Goal: Information Seeking & Learning: Learn about a topic

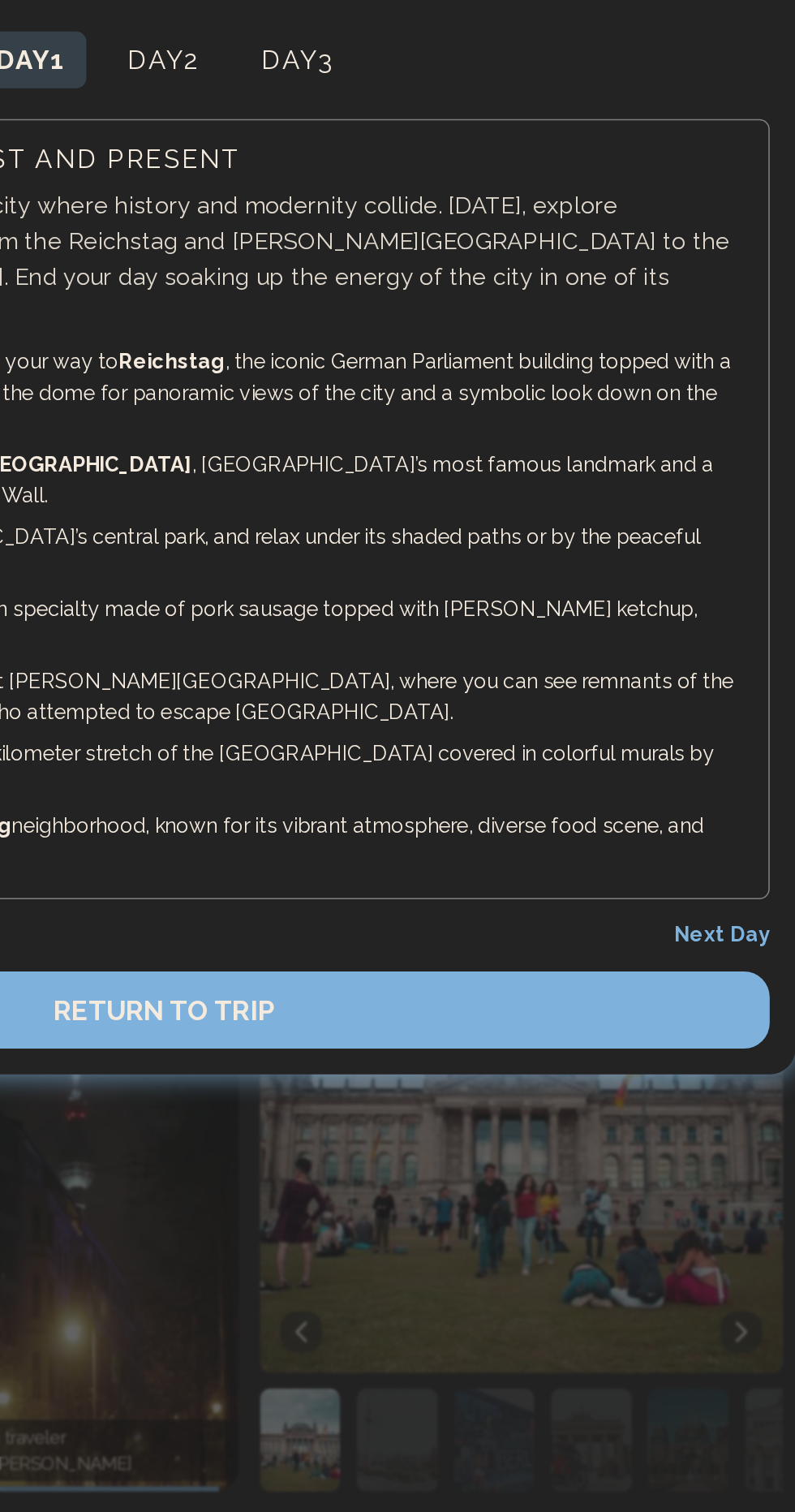
click at [403, 161] on button "Day 2" at bounding box center [396, 155] width 71 height 36
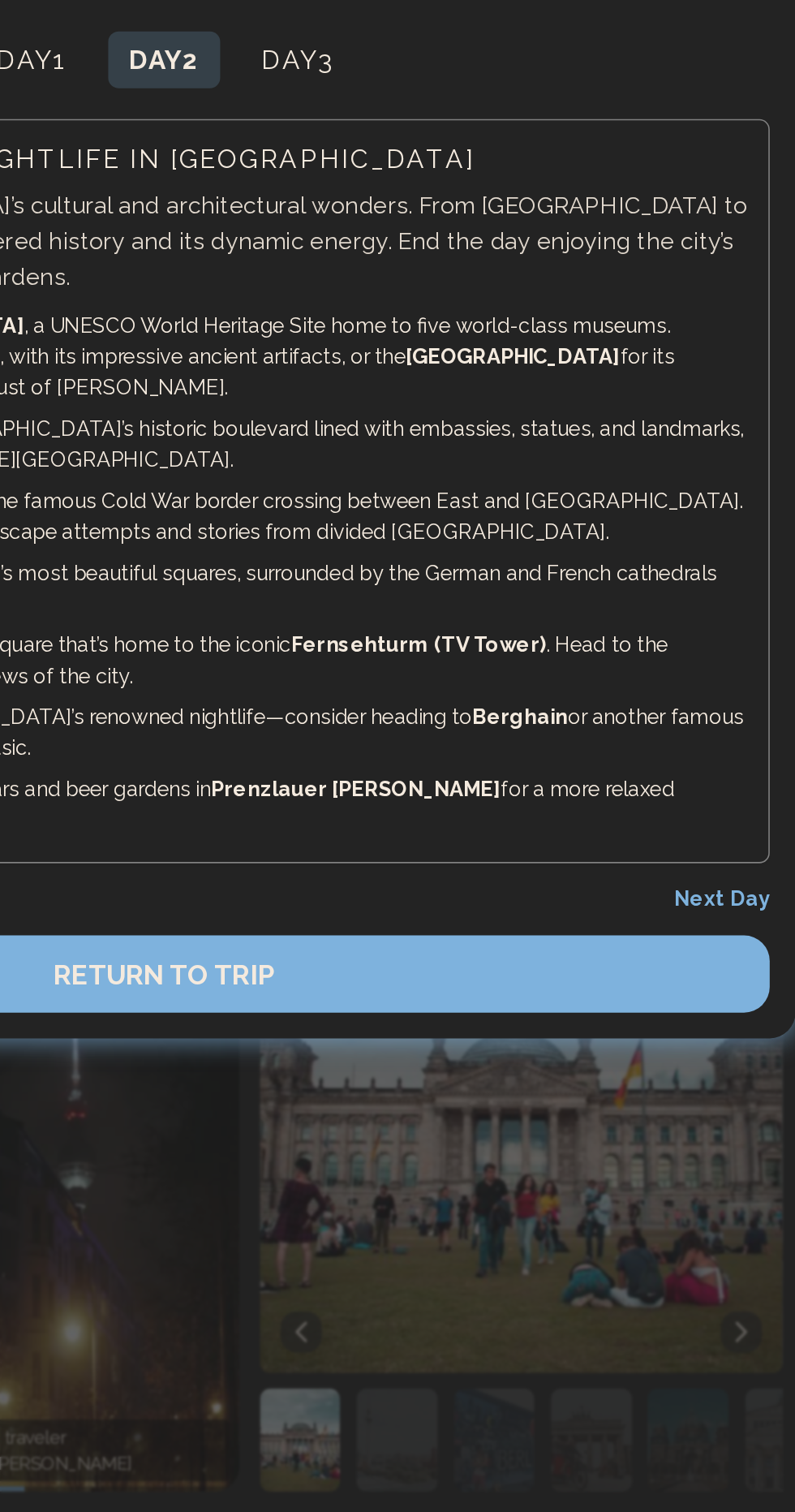
click at [473, 139] on button "Day 3" at bounding box center [481, 155] width 71 height 36
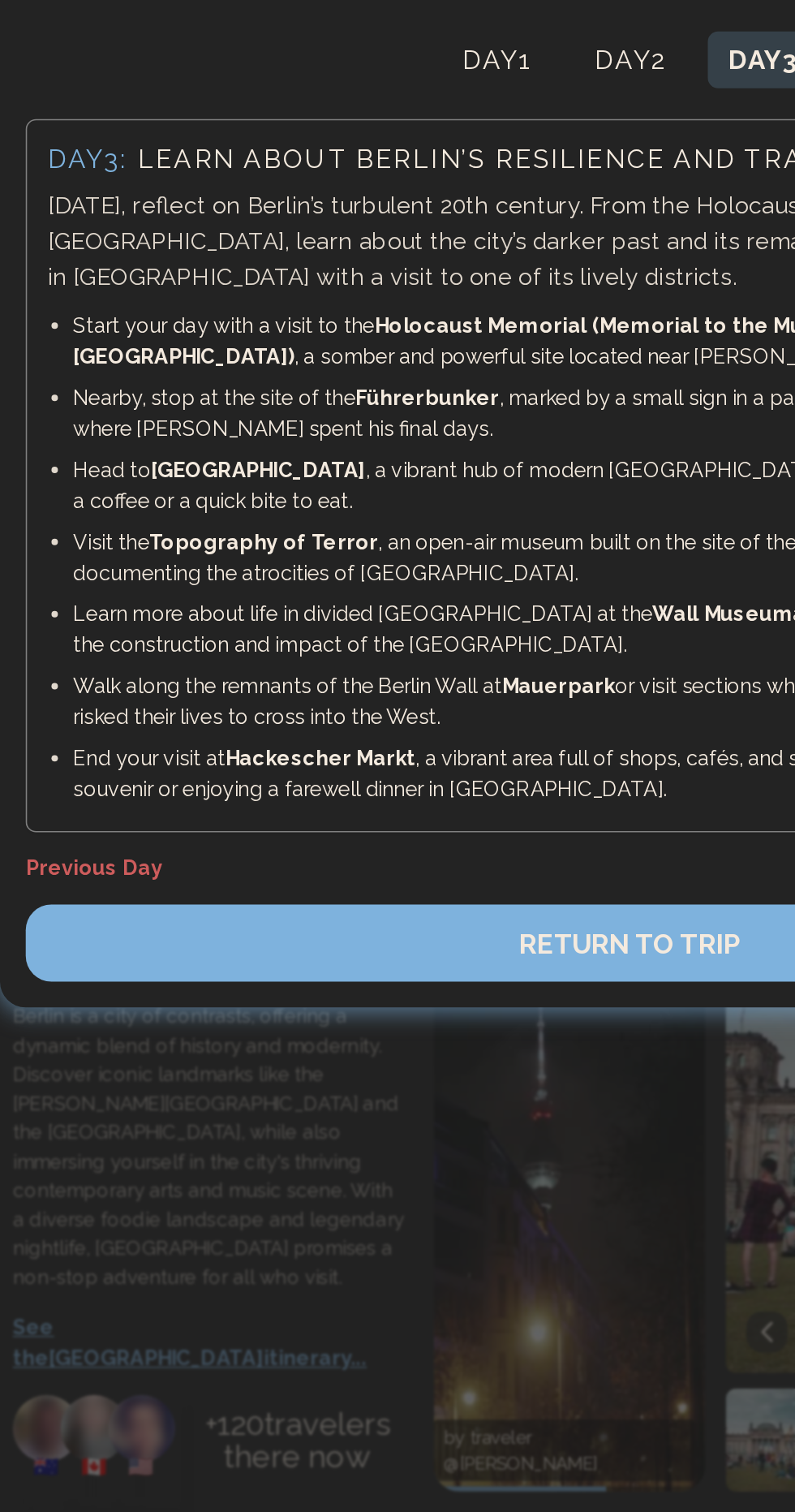
click at [304, 167] on button "Day 1" at bounding box center [314, 155] width 70 height 36
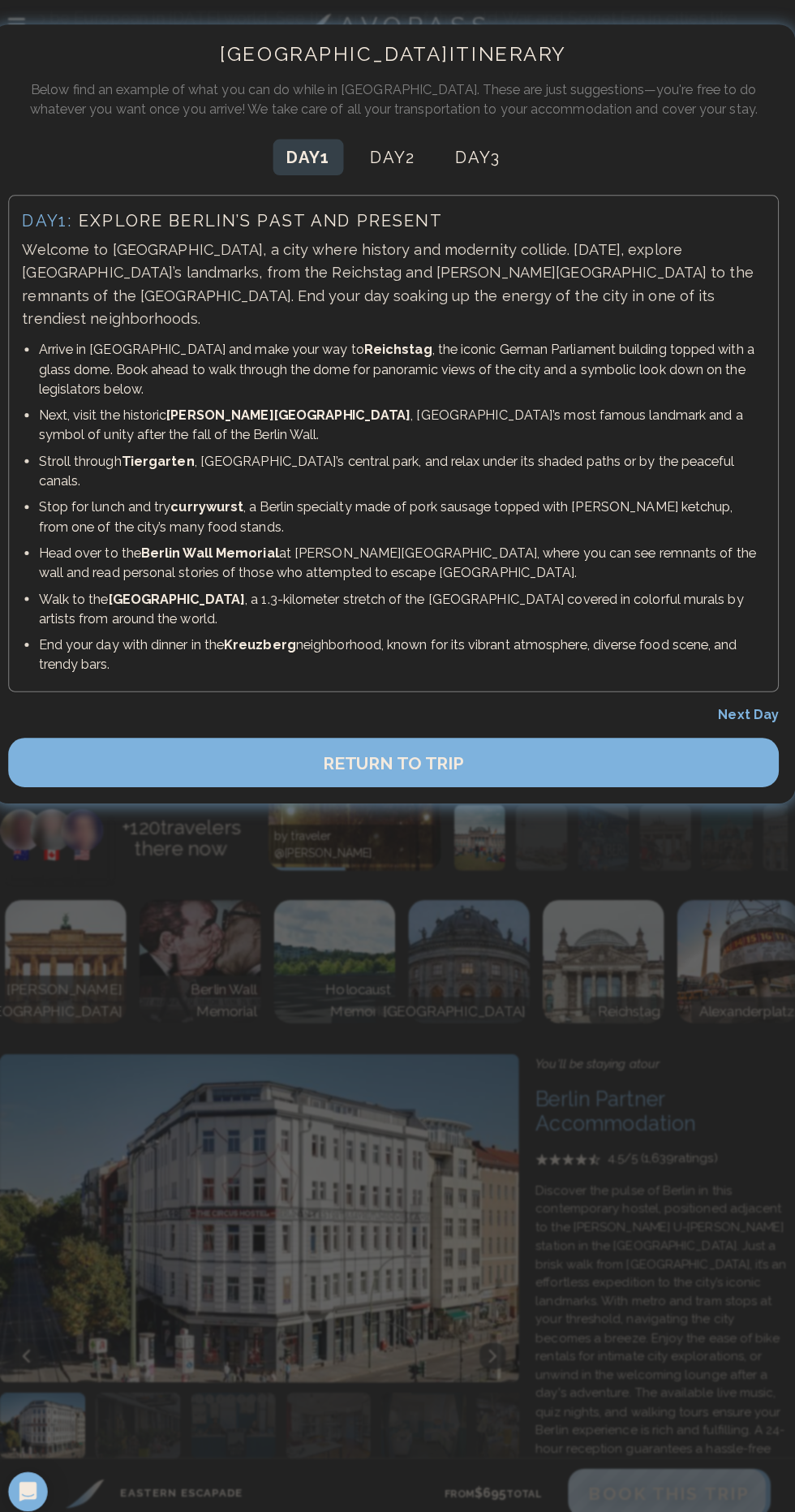
click at [388, 162] on button "Day 2" at bounding box center [396, 155] width 71 height 36
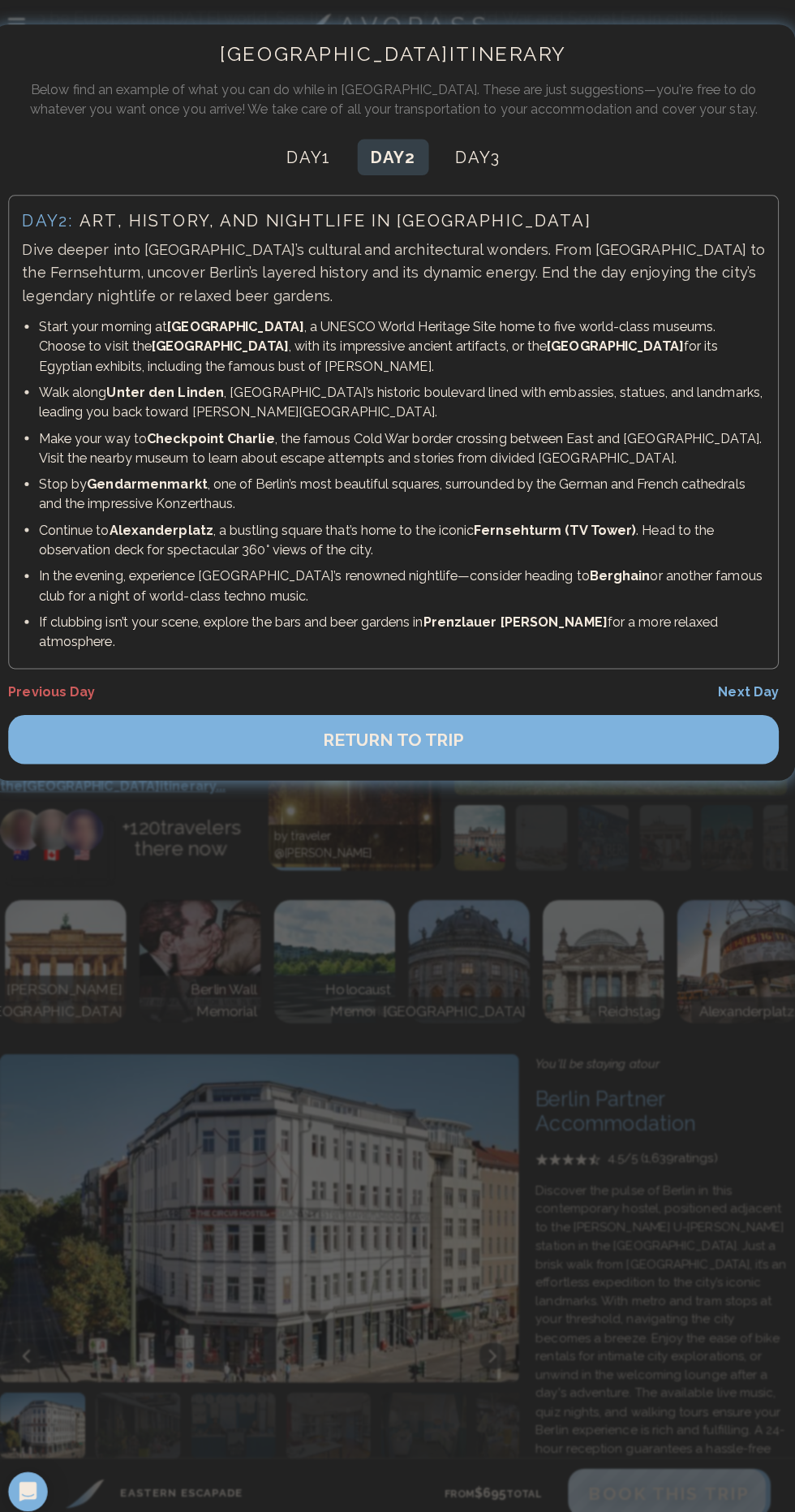
click at [486, 164] on button "Day 3" at bounding box center [481, 155] width 71 height 36
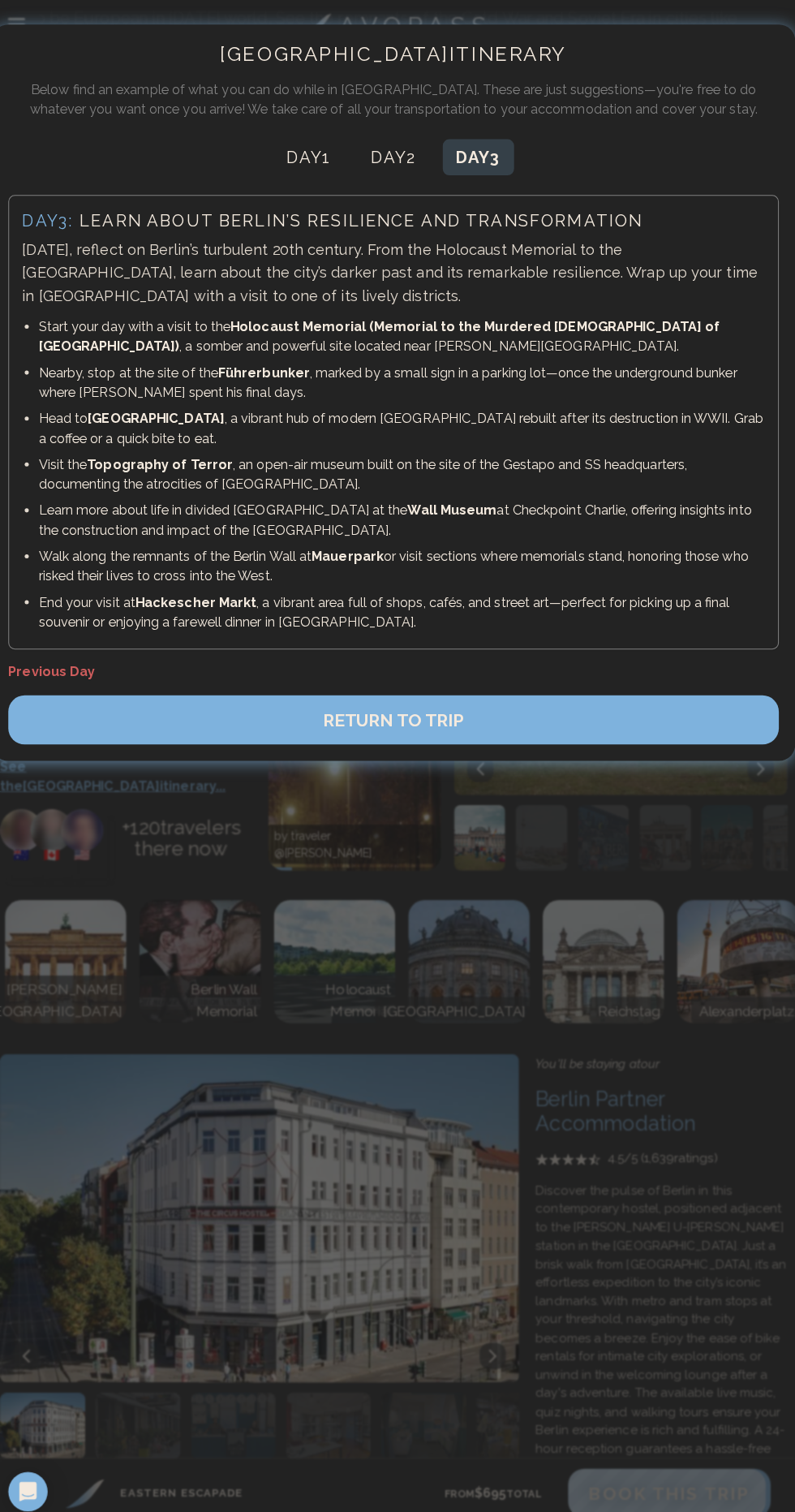
click at [629, 699] on button "RETURN TO TRIP" at bounding box center [397, 712] width 762 height 49
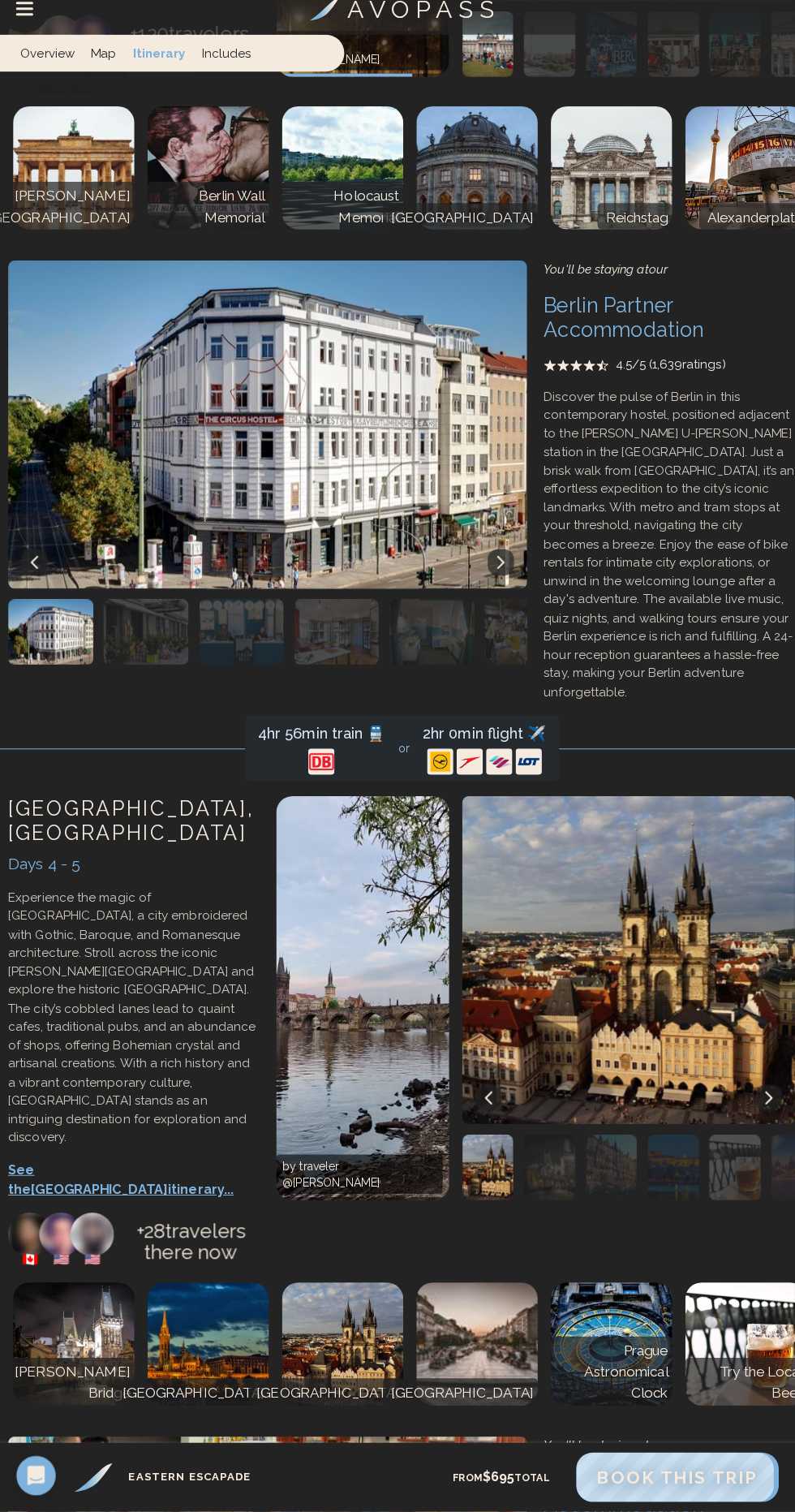
scroll to position [989, 0]
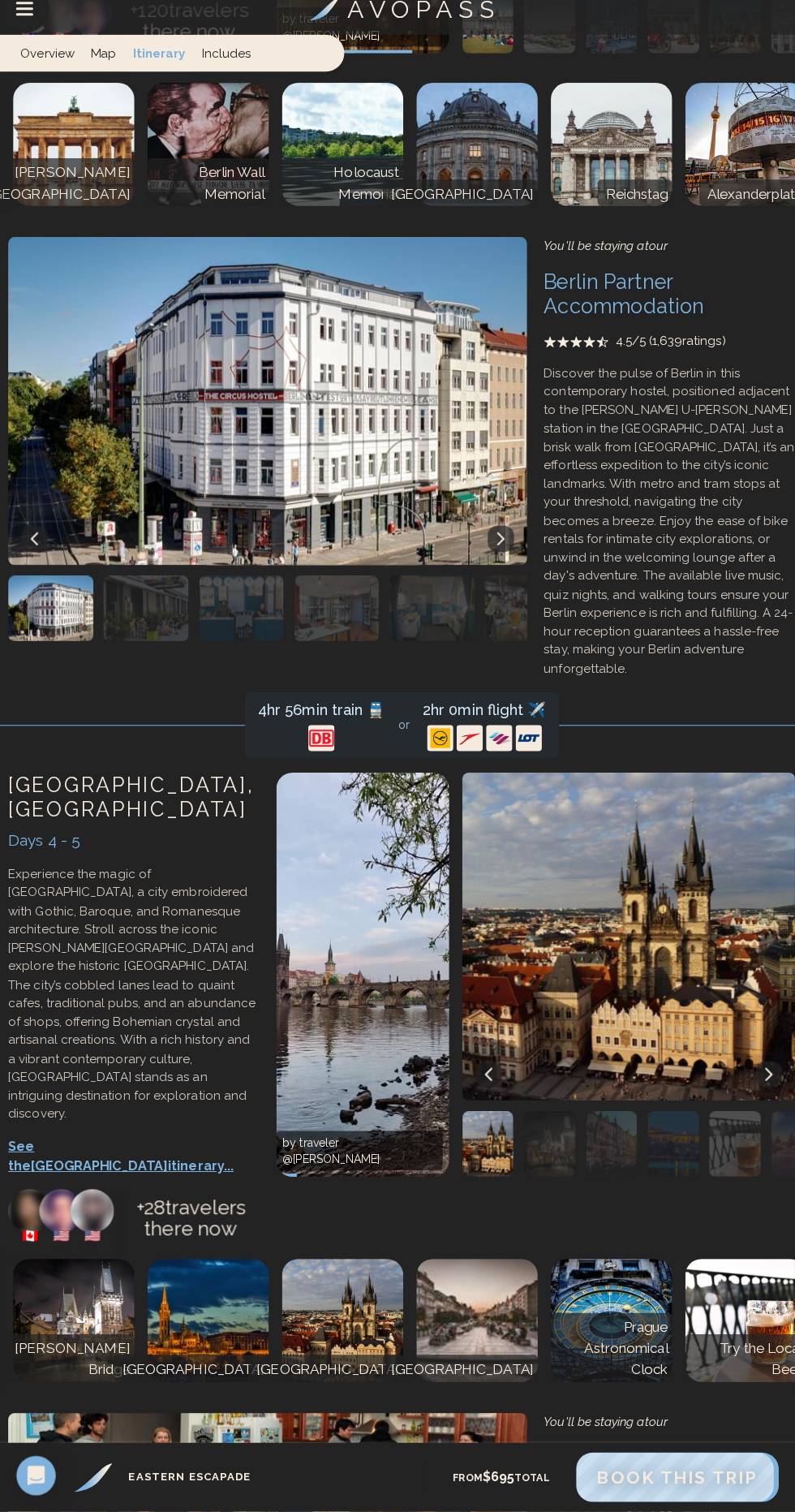
click at [125, 1141] on p "See the Prague itinerary..." at bounding box center [132, 1160] width 249 height 39
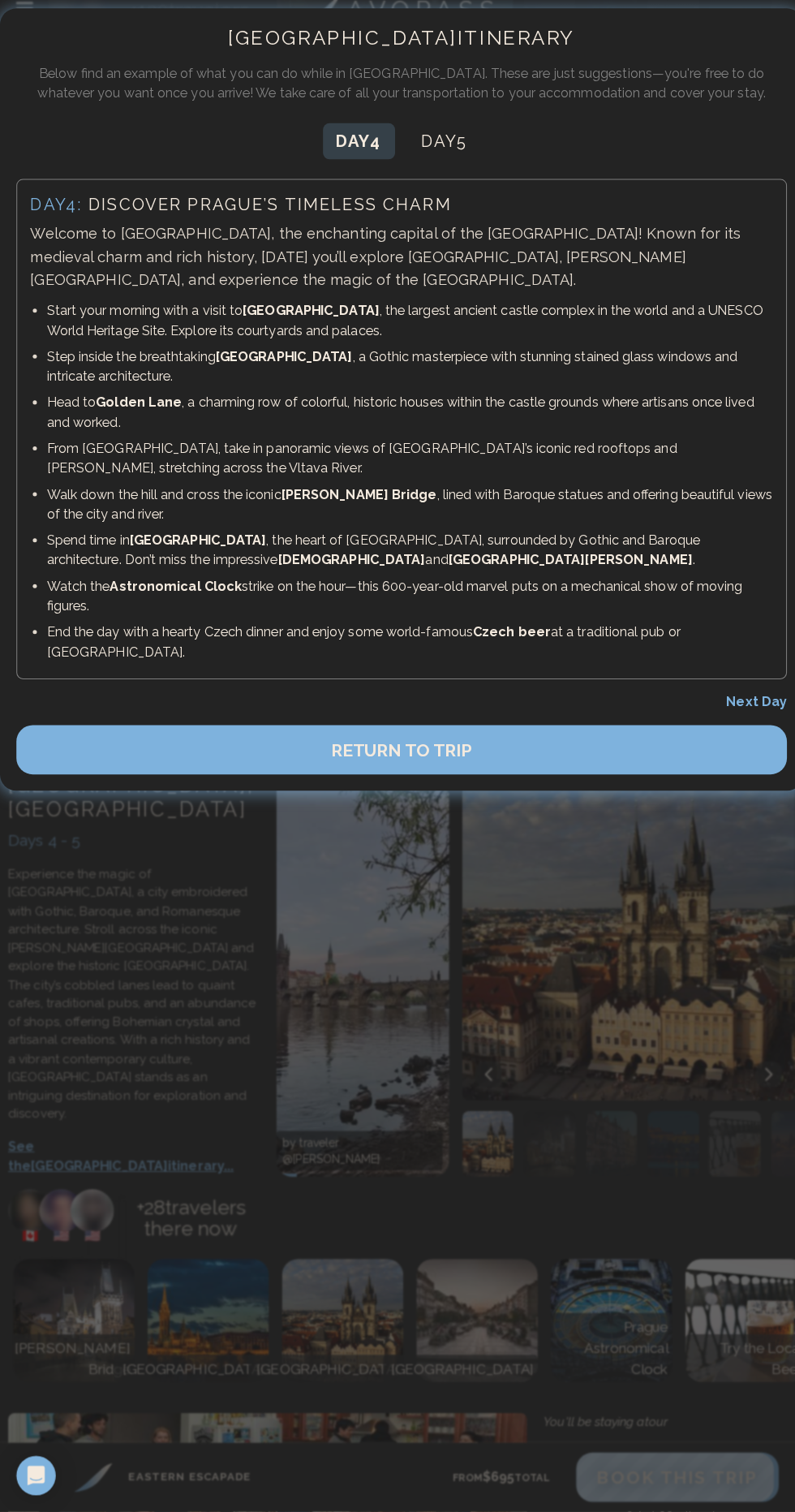
click at [412, 159] on button "Day 5" at bounding box center [440, 155] width 72 height 36
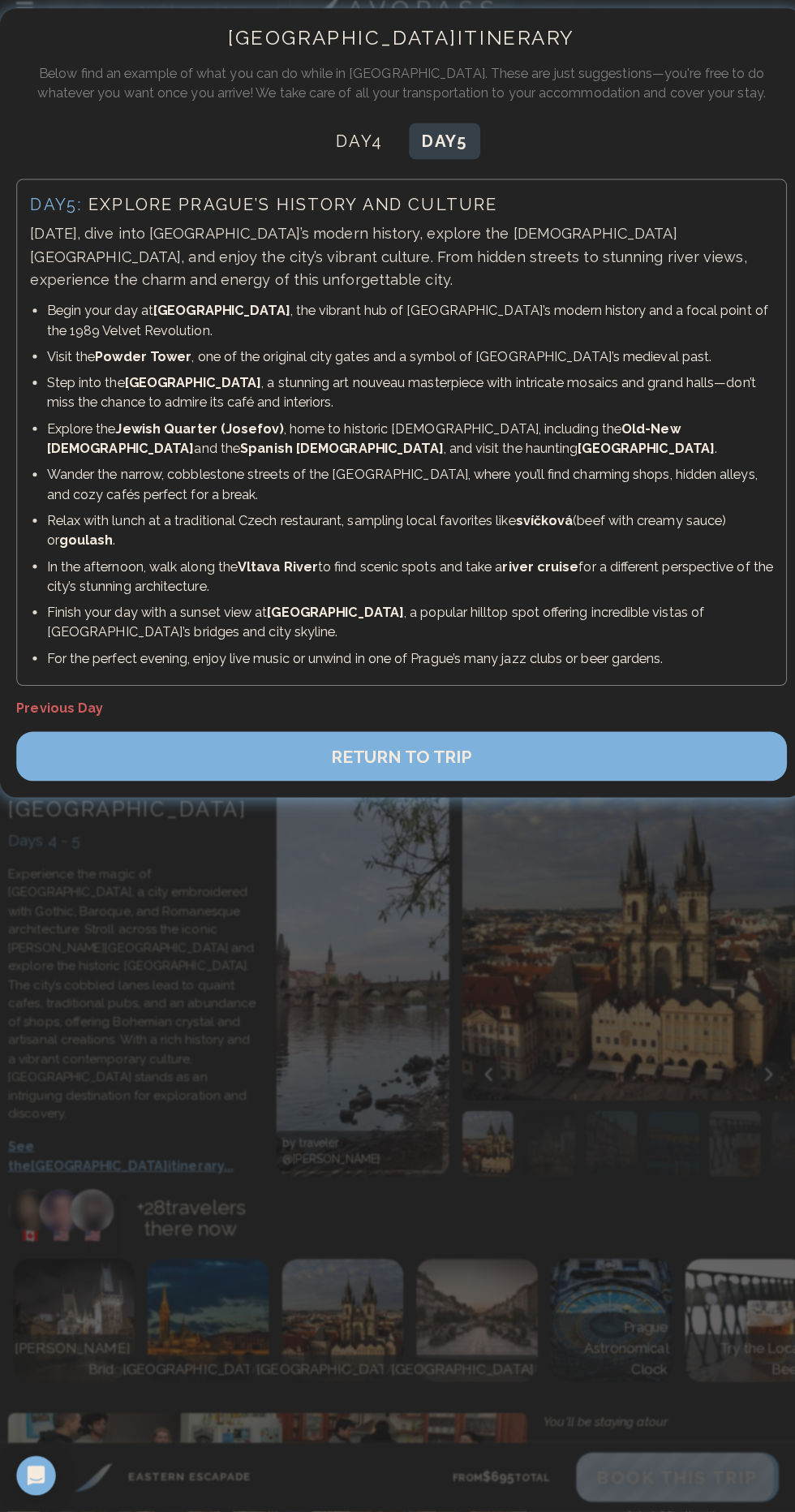
click at [562, 760] on button "RETURN TO TRIP" at bounding box center [397, 764] width 762 height 49
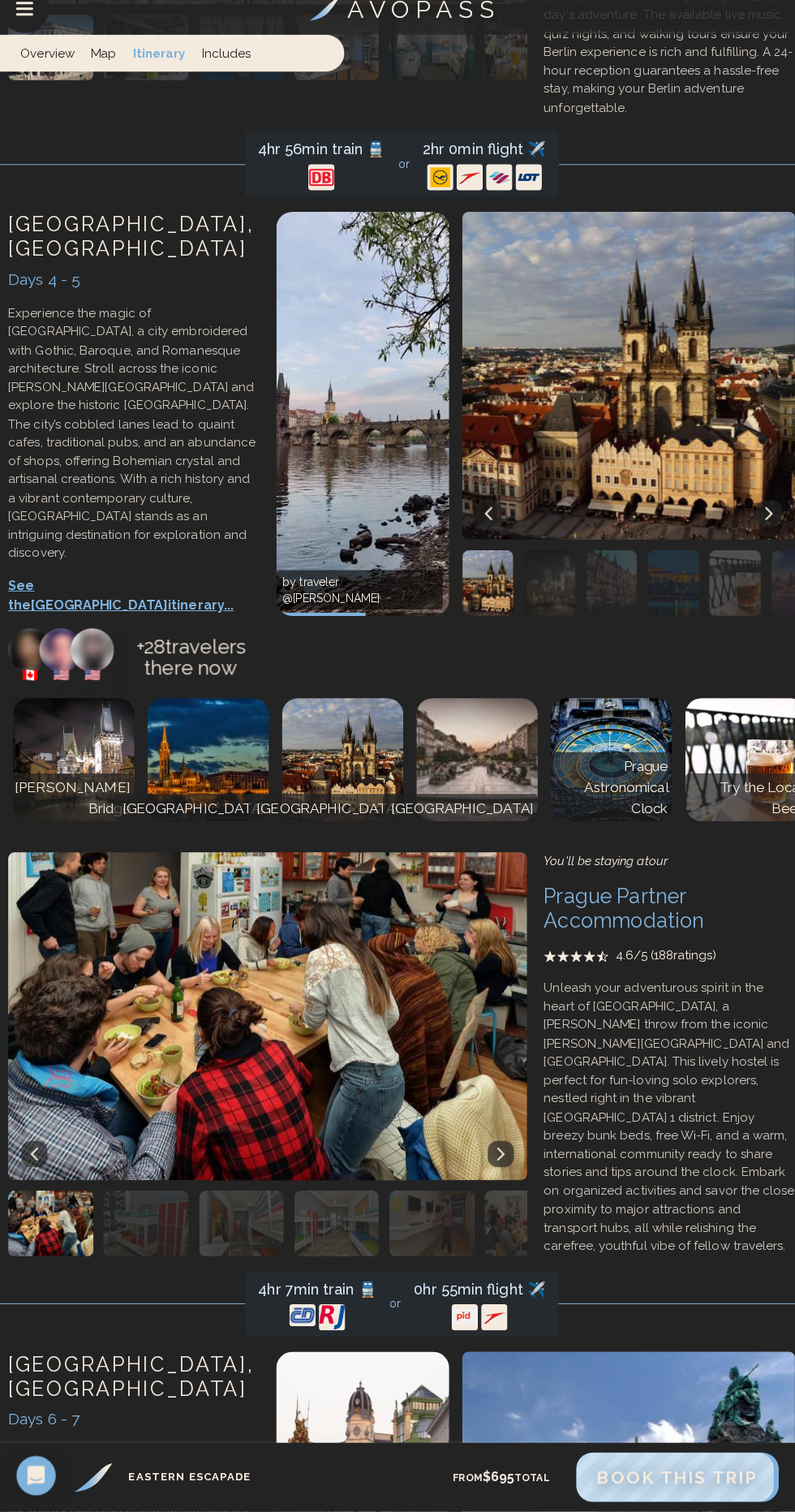
scroll to position [1637, 0]
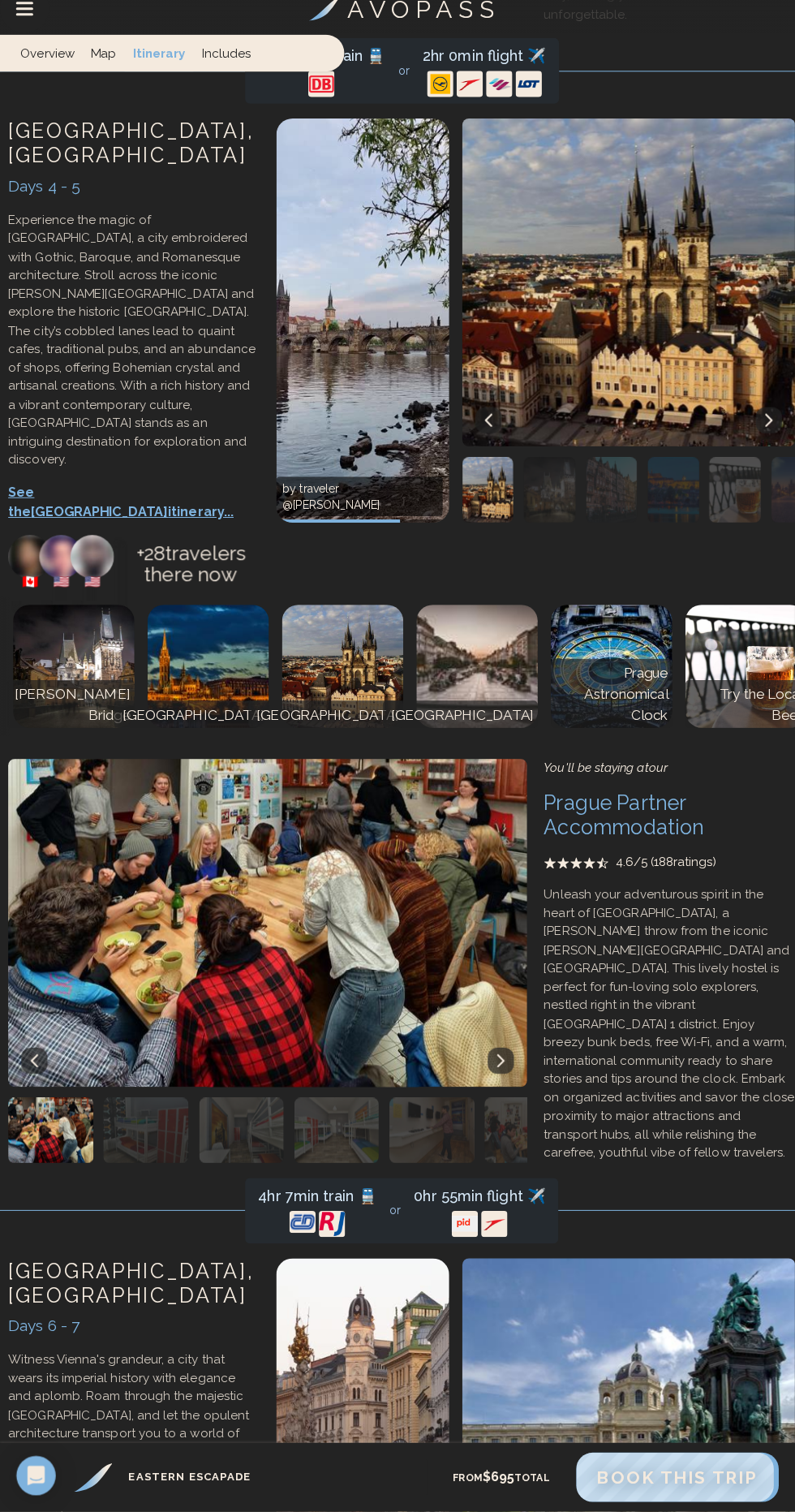
click at [81, 1254] on div "[GEOGRAPHIC_DATA] , [GEOGRAPHIC_DATA] Days 6 - 7 Witness Vienna's grandeur, a c…" at bounding box center [132, 1503] width 265 height 499
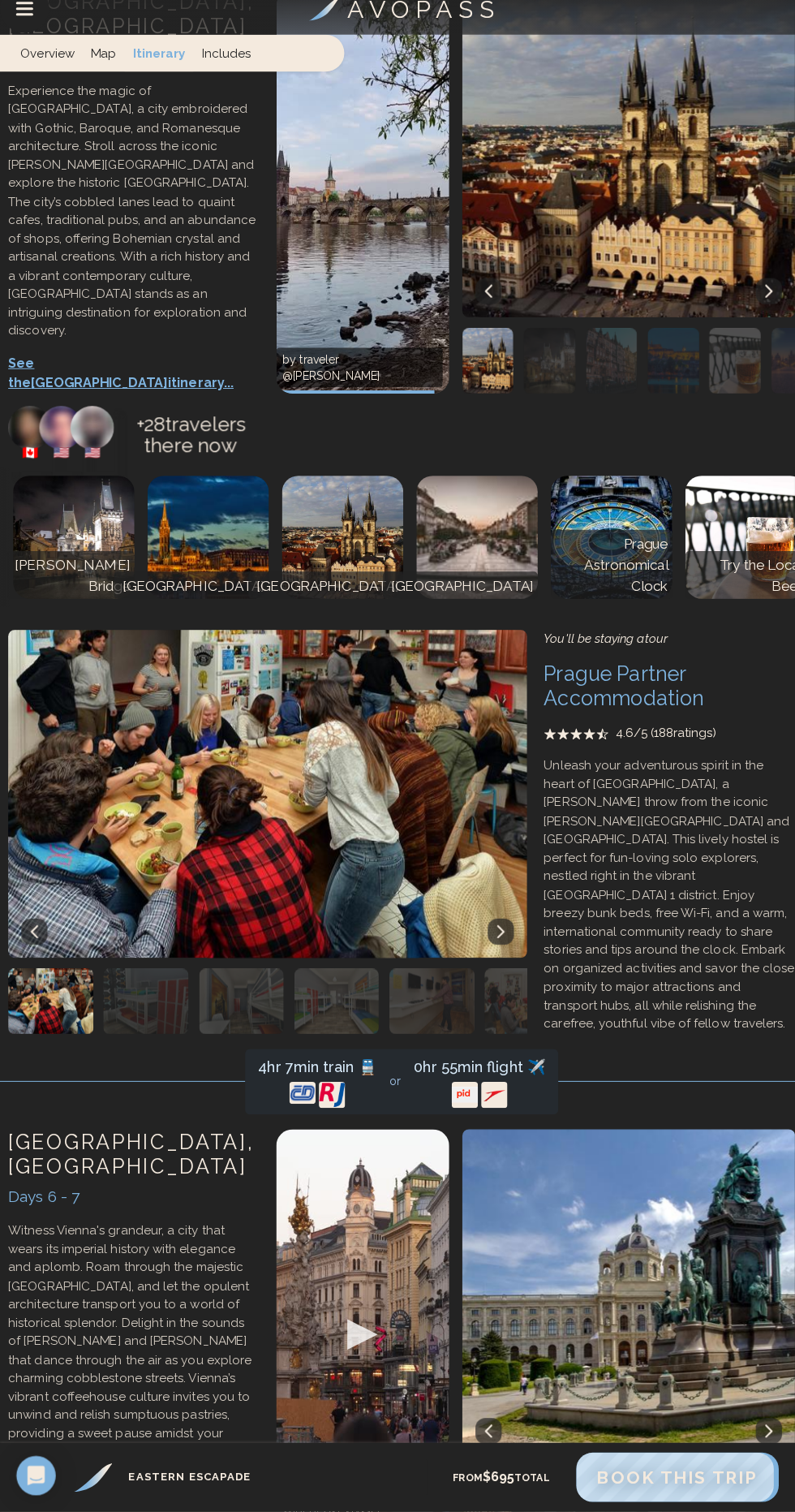
scroll to position [1779, 0]
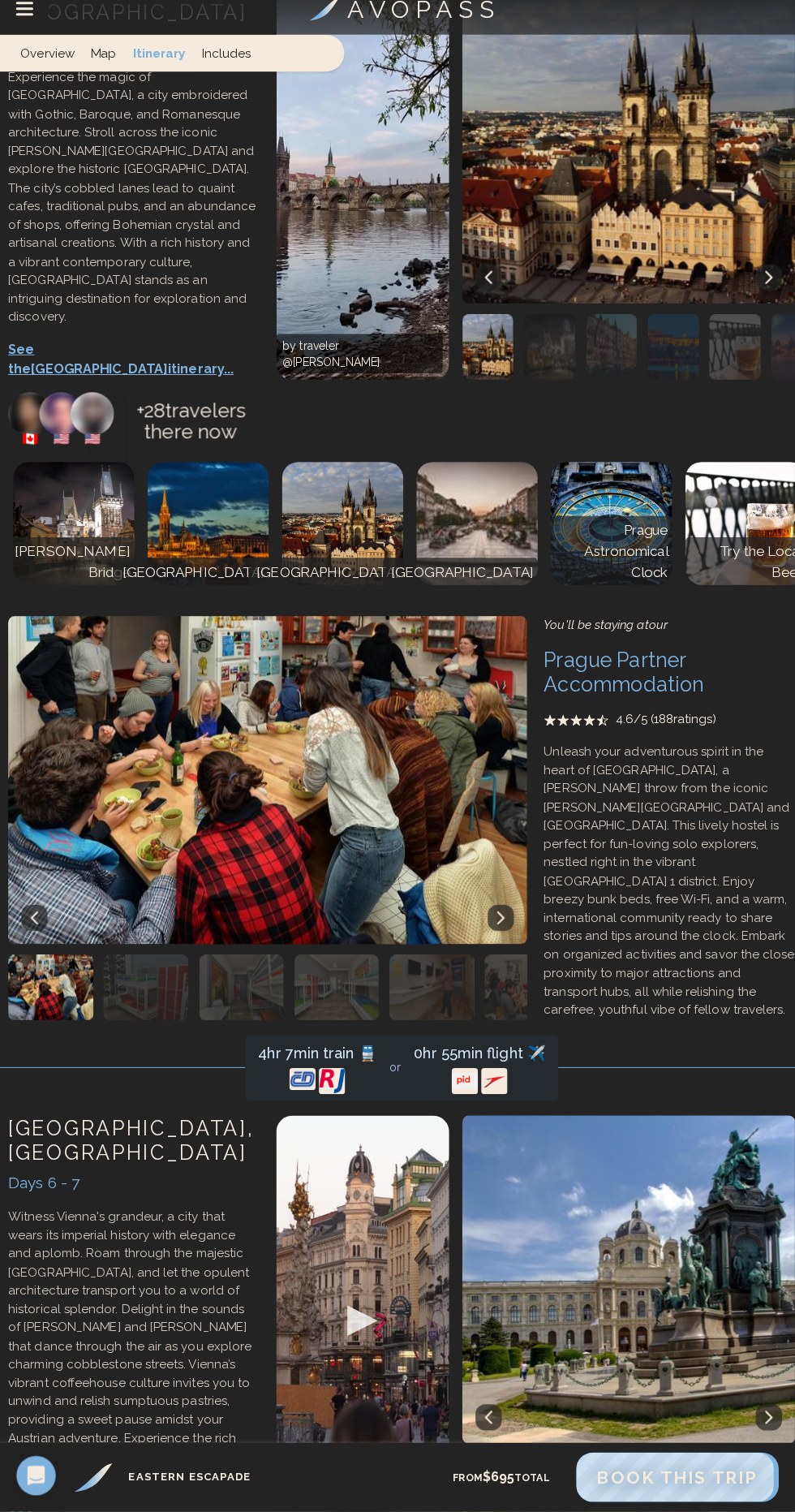
click at [128, 1499] on p "See the Vienna itinerary..." at bounding box center [132, 1518] width 249 height 39
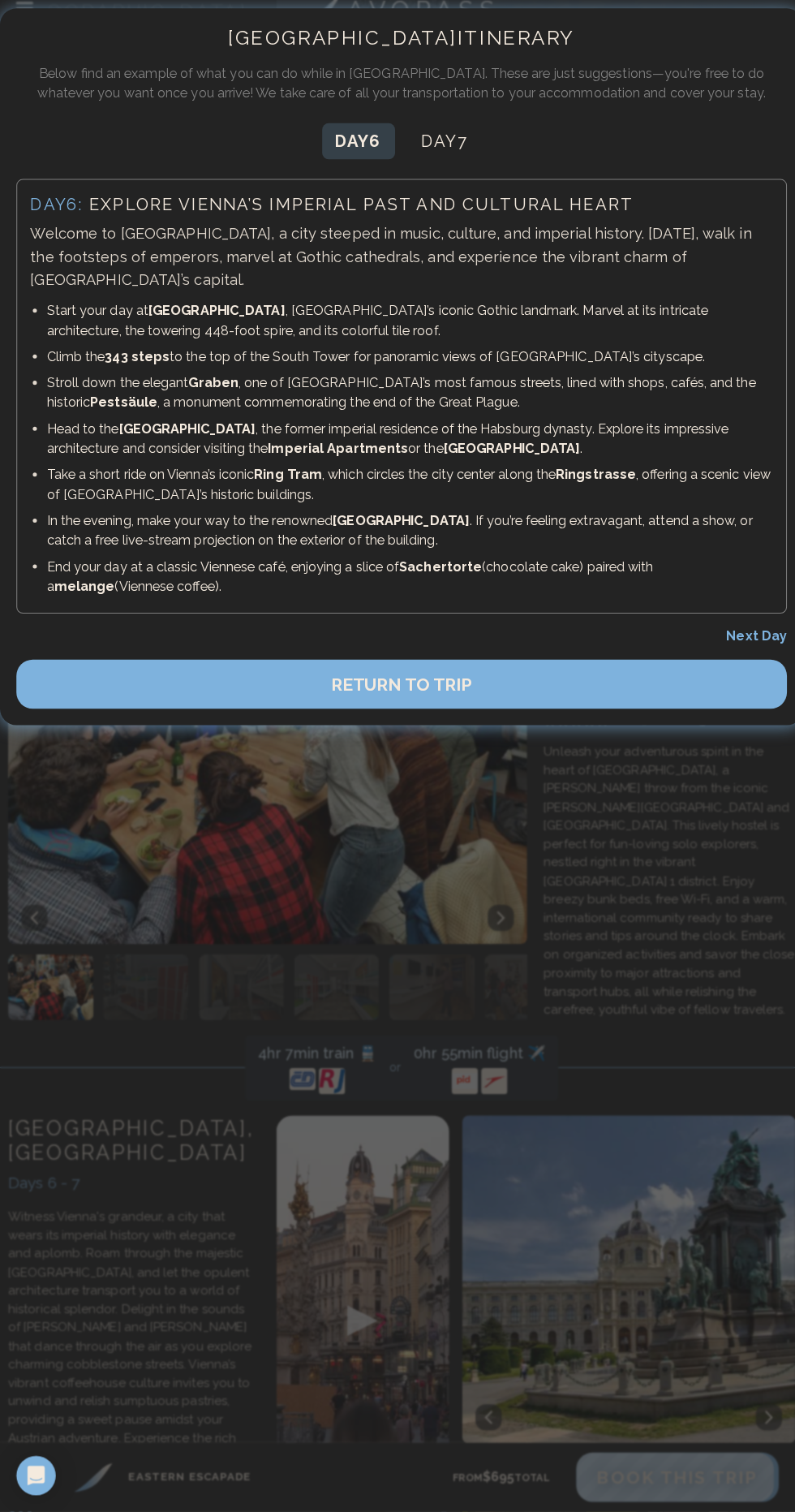
click at [574, 669] on button "RETURN TO TRIP" at bounding box center [397, 693] width 762 height 49
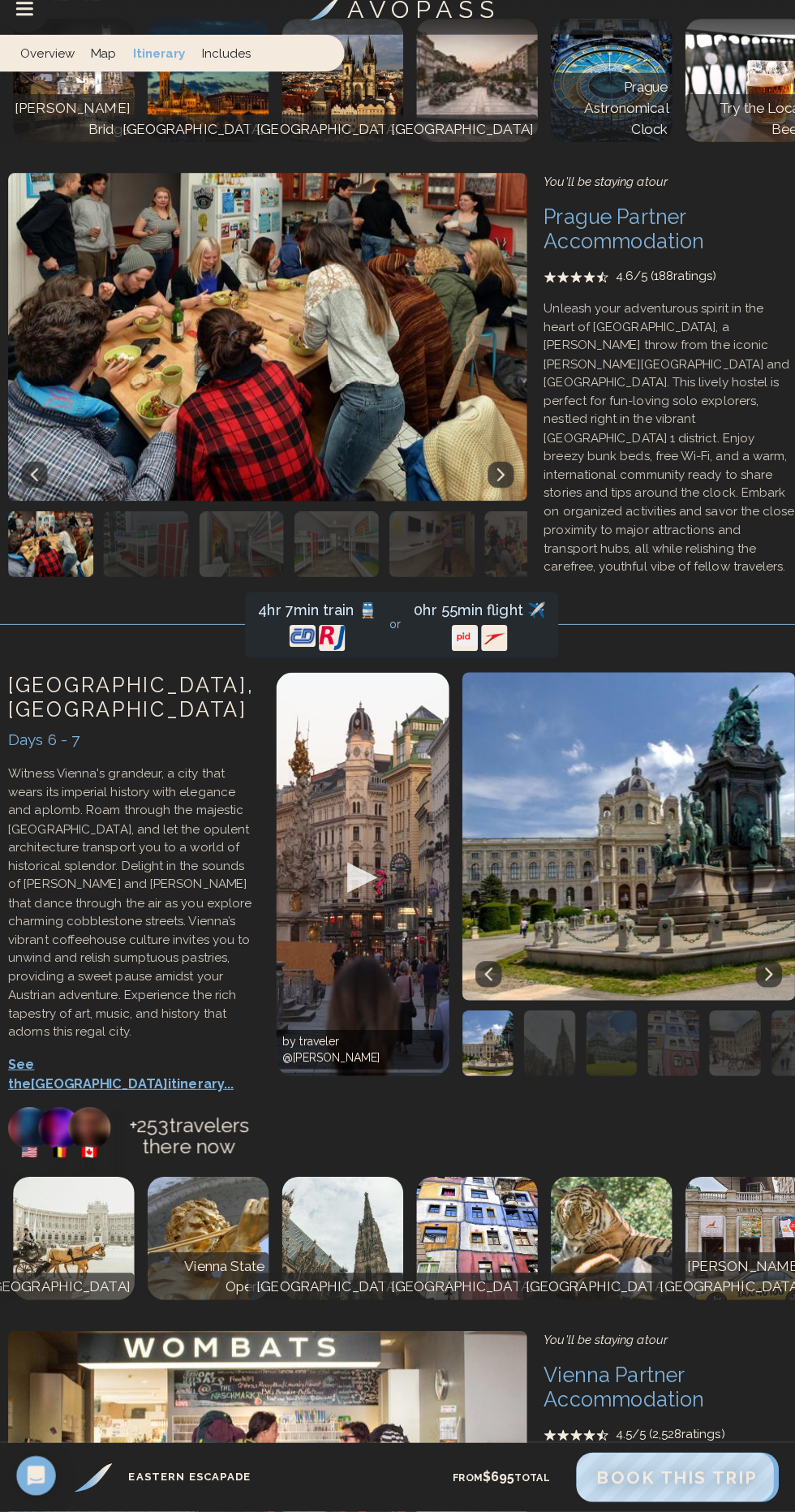
scroll to position [2217, 0]
click at [126, 1060] on p "See the Vienna itinerary..." at bounding box center [132, 1079] width 249 height 39
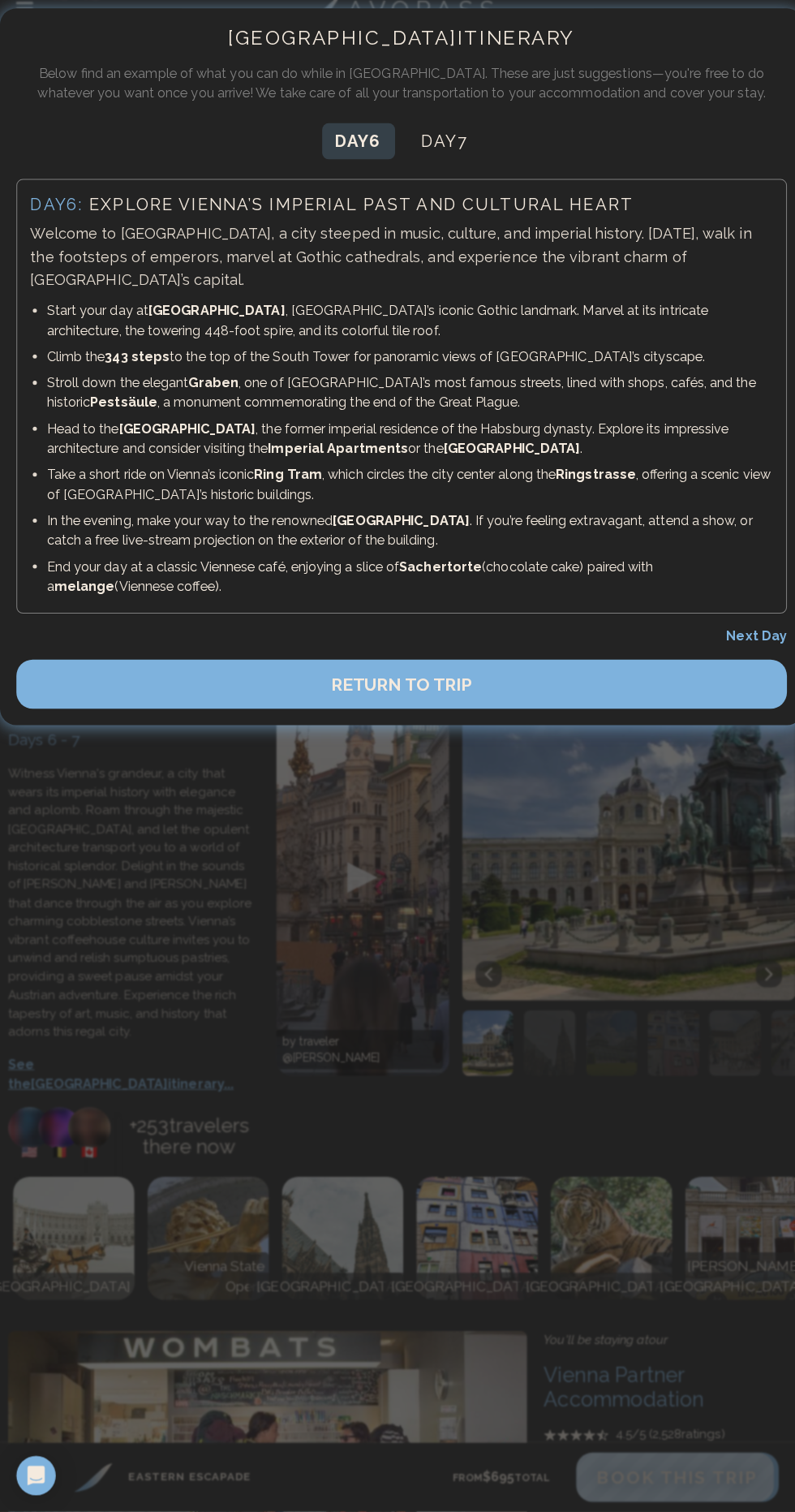
click at [464, 156] on button "Day 7" at bounding box center [440, 155] width 73 height 36
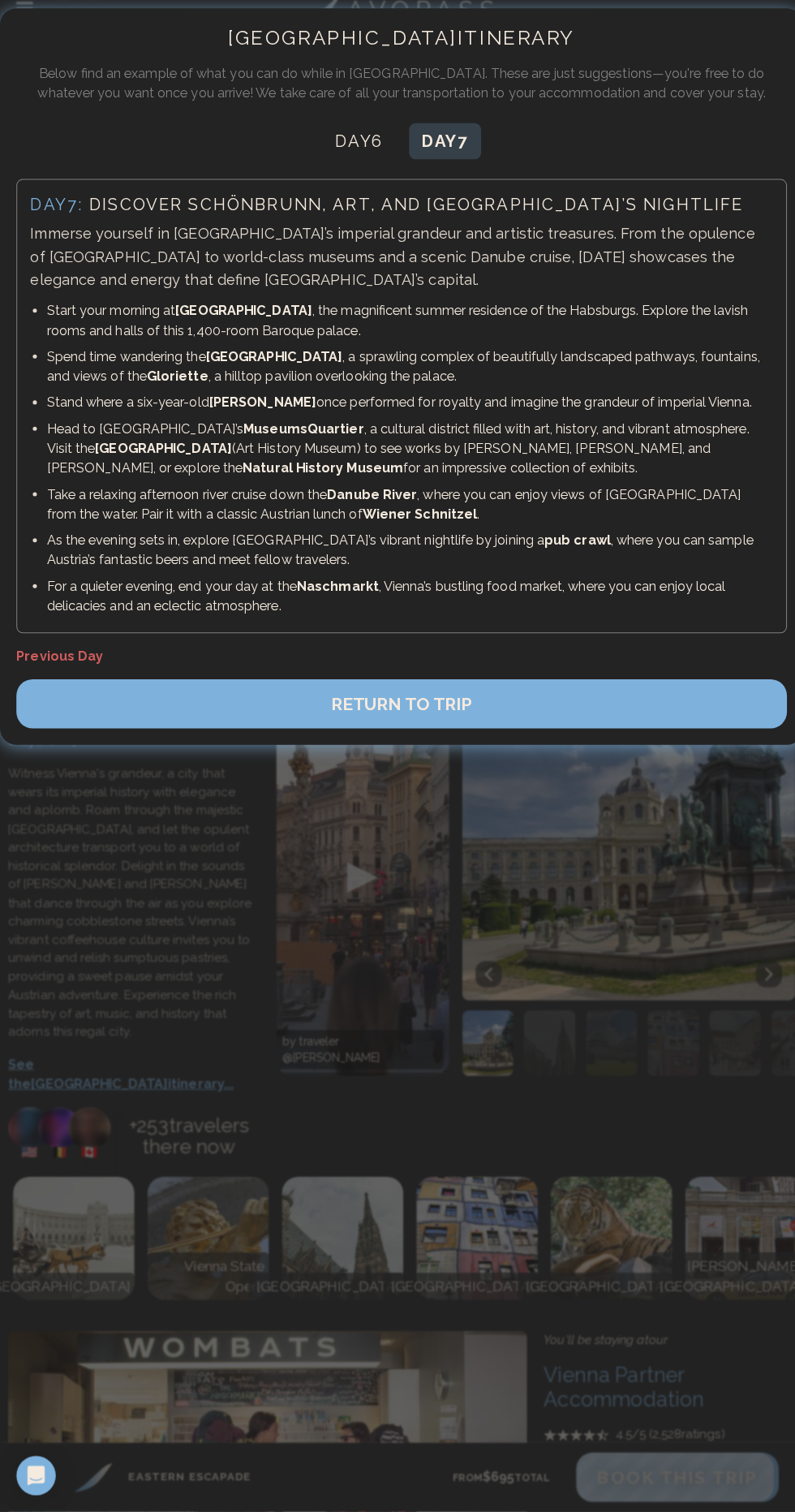
click at [535, 702] on button "RETURN TO TRIP" at bounding box center [397, 712] width 762 height 49
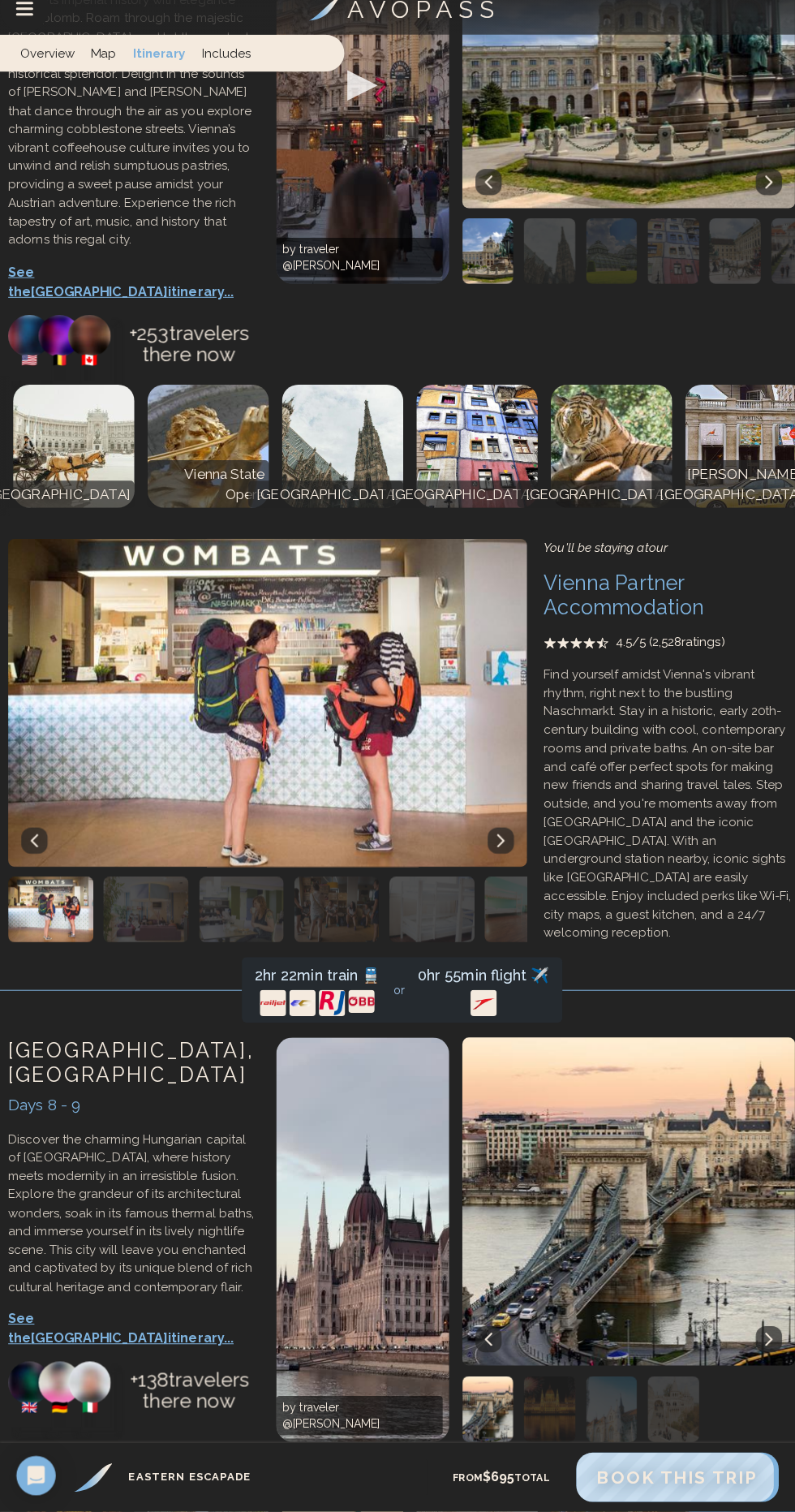
scroll to position [3021, 0]
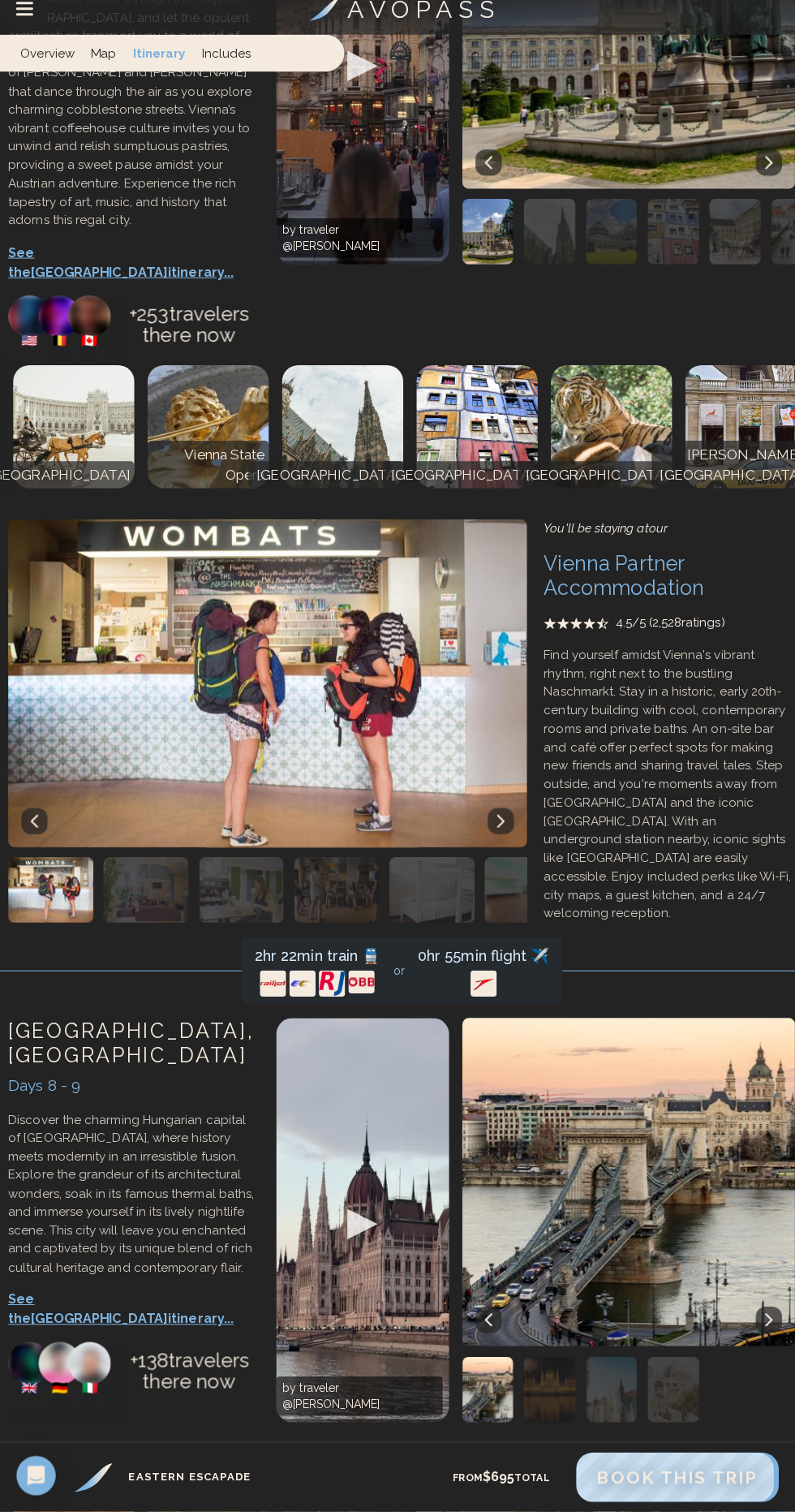
click at [170, 1292] on p "See the Budapest itinerary..." at bounding box center [132, 1311] width 249 height 39
